Goal: Task Accomplishment & Management: Manage account settings

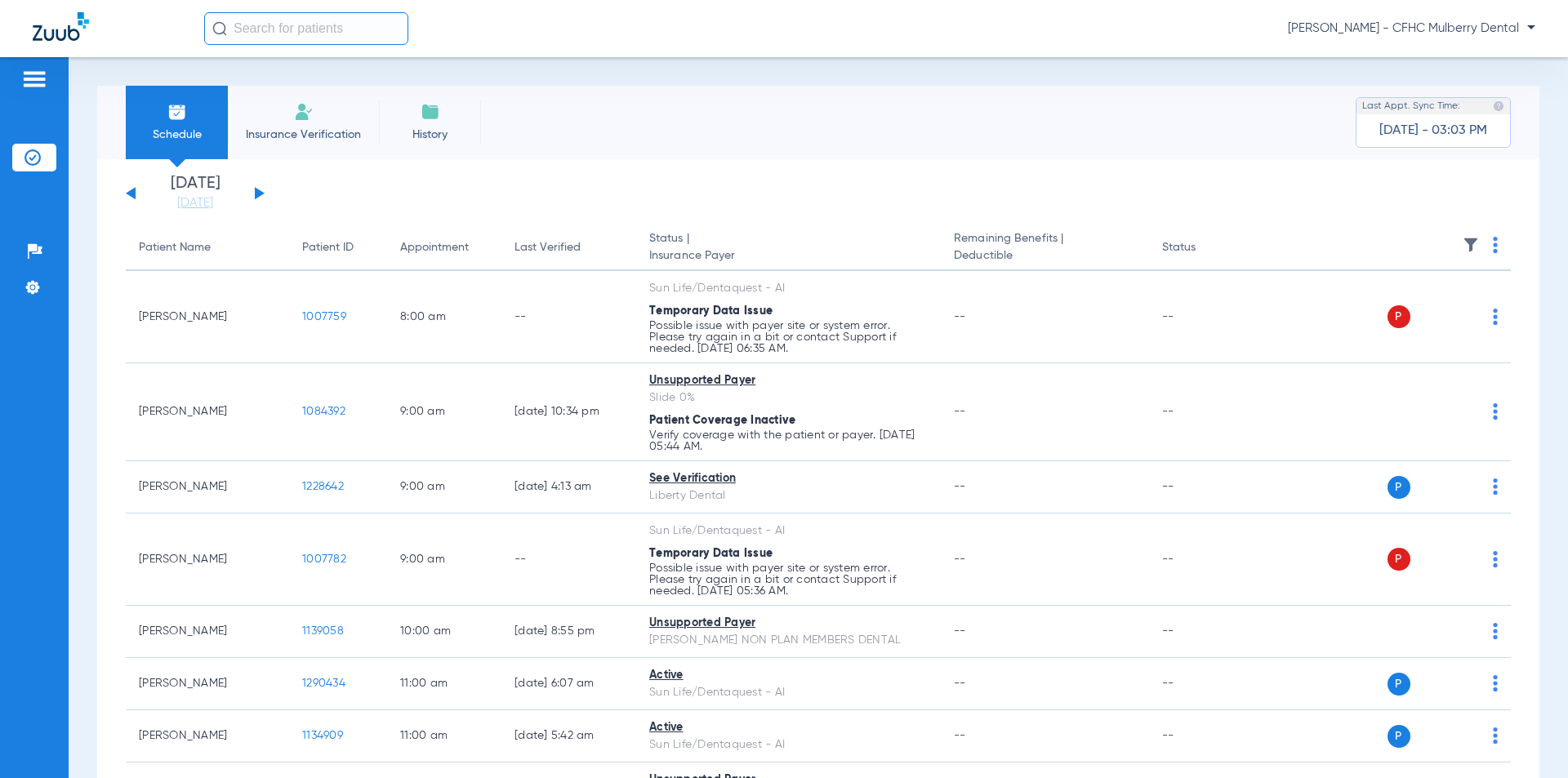
click at [1503, 18] on div "[PERSON_NAME] - CFHC Mulberry Dental" at bounding box center [869, 29] width 1331 height 33
click at [1501, 30] on span "[PERSON_NAME] - CFHC Mulberry Dental" at bounding box center [1410, 28] width 247 height 16
click at [1459, 94] on span "Log out" at bounding box center [1473, 90] width 91 height 12
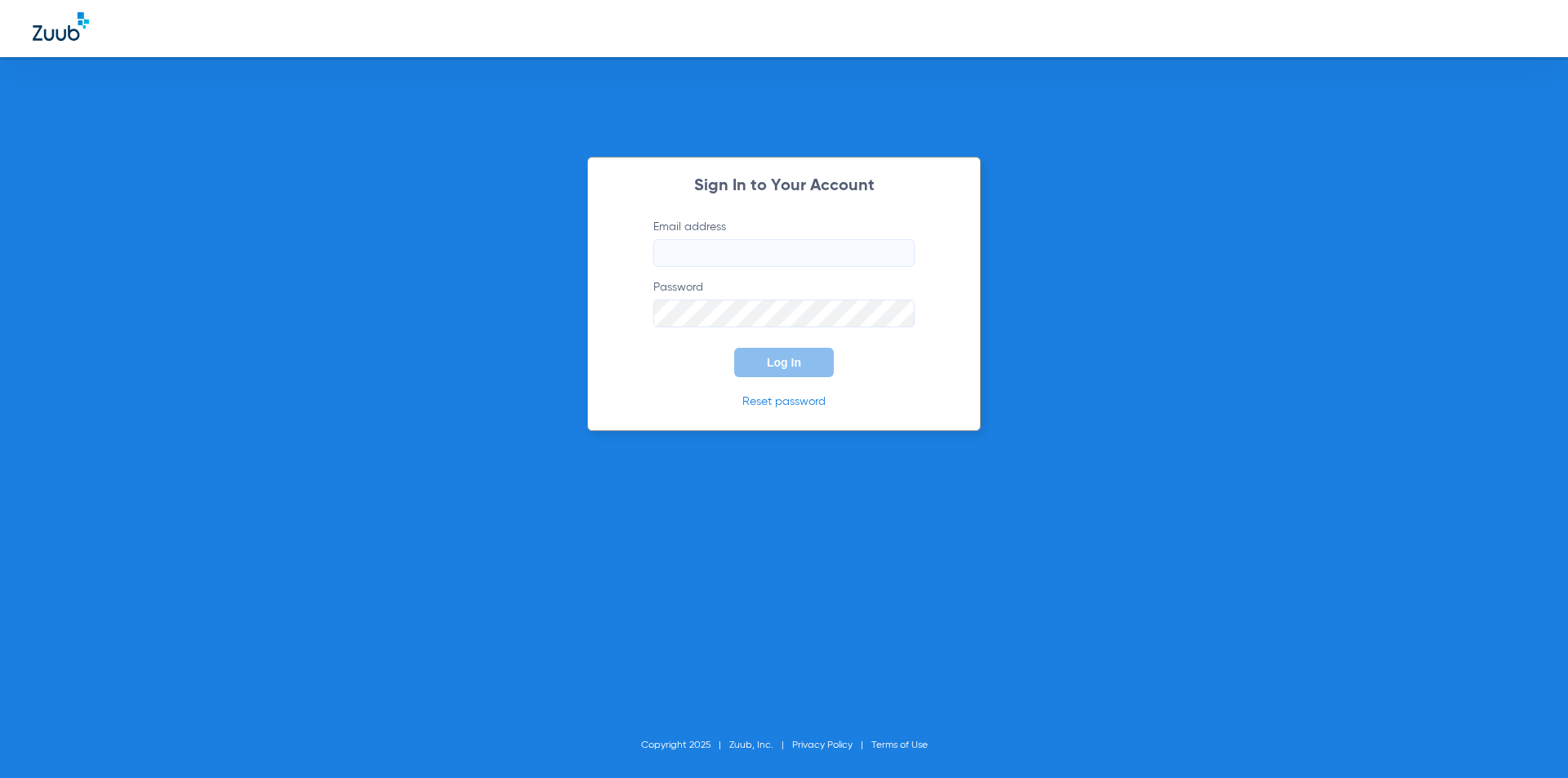
type input "[EMAIL_ADDRESS][DOMAIN_NAME]"
click at [463, 372] on div "Sign In to Your Account Email address [EMAIL_ADDRESS][DOMAIN_NAME] Password Log…" at bounding box center [784, 389] width 1568 height 778
click at [734, 348] on button "Log In" at bounding box center [784, 362] width 100 height 30
